Goal: Task Accomplishment & Management: Manage account settings

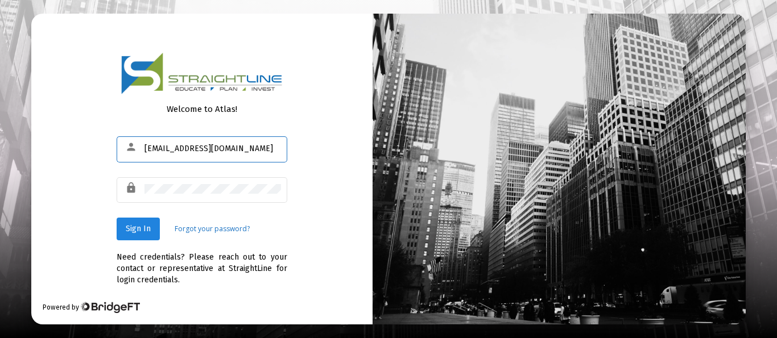
type input "[EMAIL_ADDRESS][DOMAIN_NAME]"
click at [132, 230] on span "Sign In" at bounding box center [138, 229] width 25 height 10
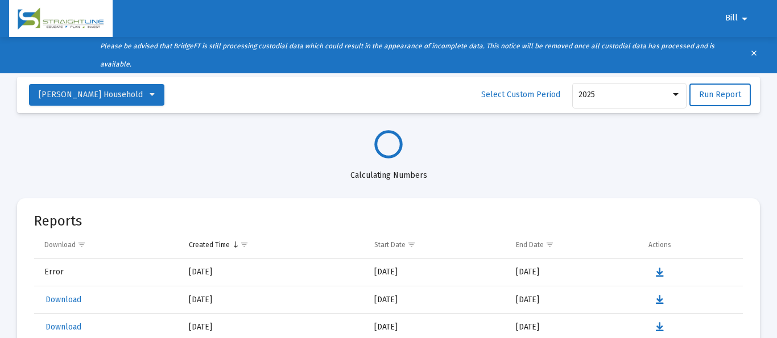
select select "View all"
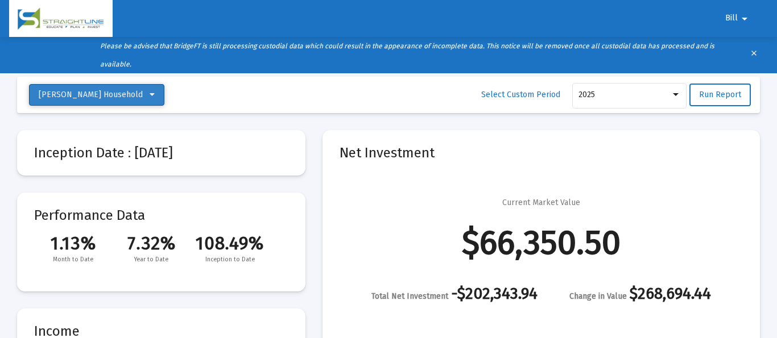
click at [127, 96] on span "Klein, Bill M Household" at bounding box center [97, 95] width 116 height 10
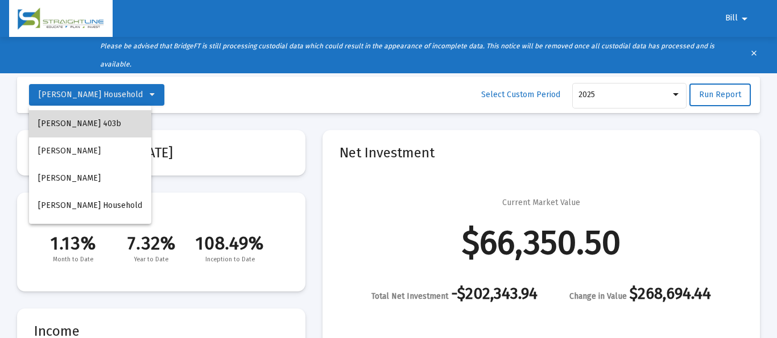
click at [92, 127] on button "Klein, William M 403b" at bounding box center [90, 123] width 122 height 27
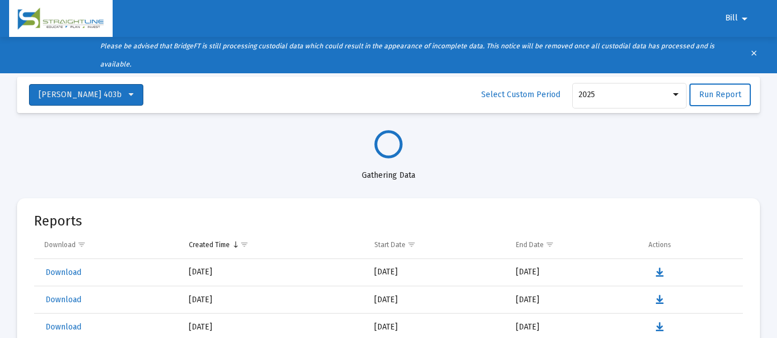
select select "View all"
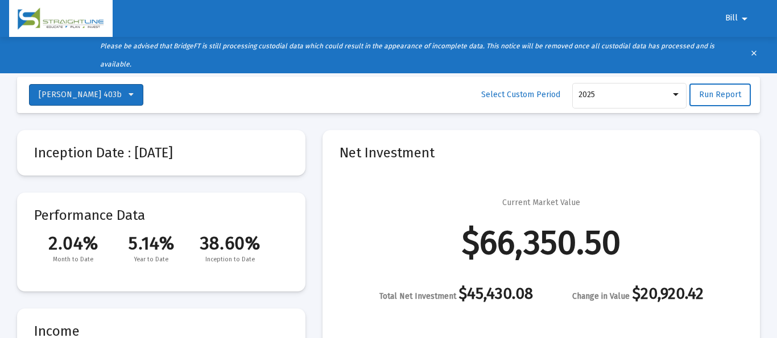
scroll to position [546, 0]
click at [121, 92] on span "Klein, William M 403b" at bounding box center [86, 95] width 95 height 10
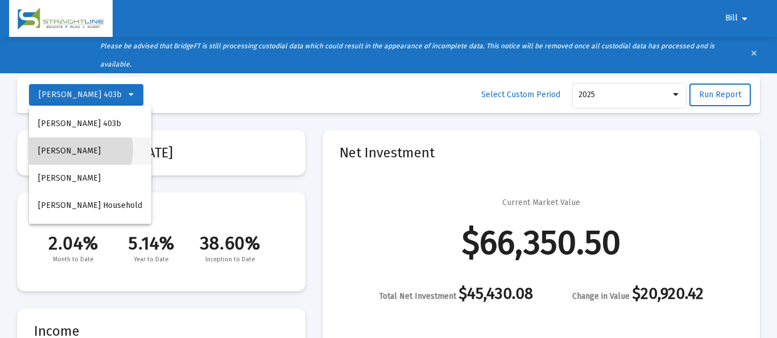
click at [76, 150] on button "Klein, William" at bounding box center [90, 151] width 122 height 27
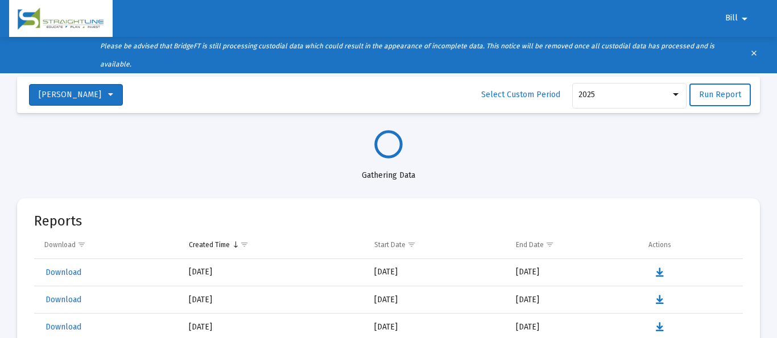
select select "View all"
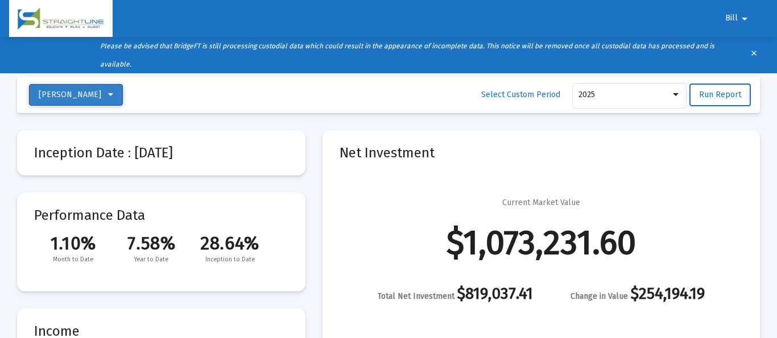
click at [101, 94] on button "Klein, William" at bounding box center [76, 95] width 94 height 22
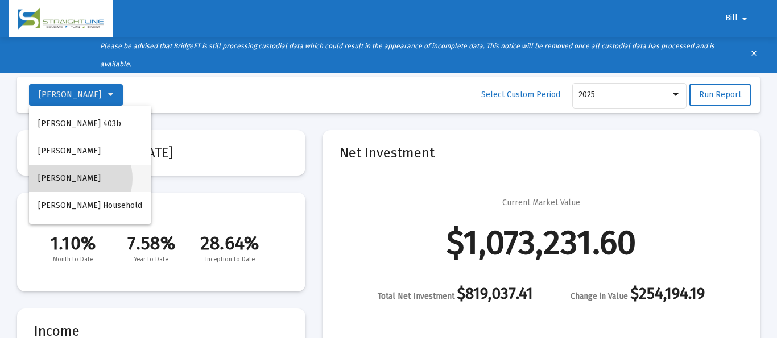
click at [77, 179] on button "Klein, William" at bounding box center [90, 178] width 122 height 27
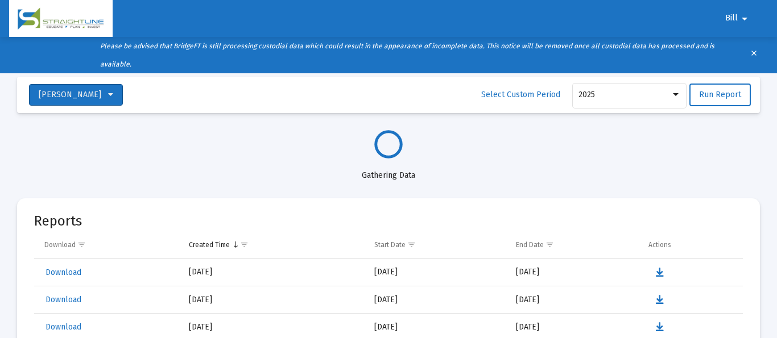
select select "View all"
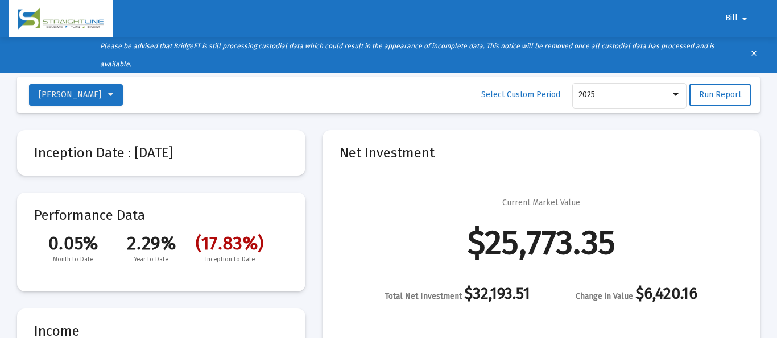
click at [740, 17] on mat-icon "arrow_drop_down" at bounding box center [744, 18] width 14 height 23
click at [738, 51] on button "Logout" at bounding box center [744, 48] width 64 height 27
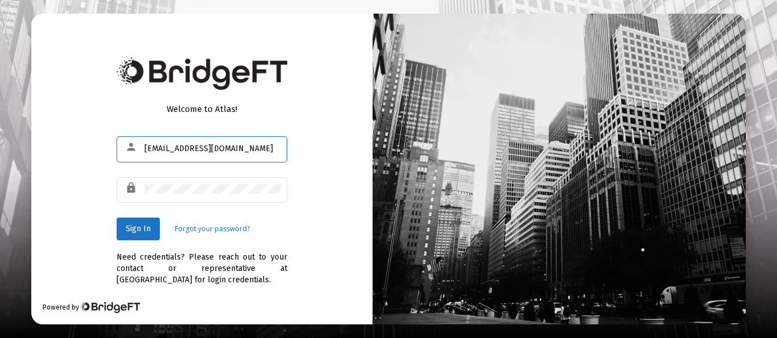
type input "[EMAIL_ADDRESS][DOMAIN_NAME]"
